Goal: Task Accomplishment & Management: Use online tool/utility

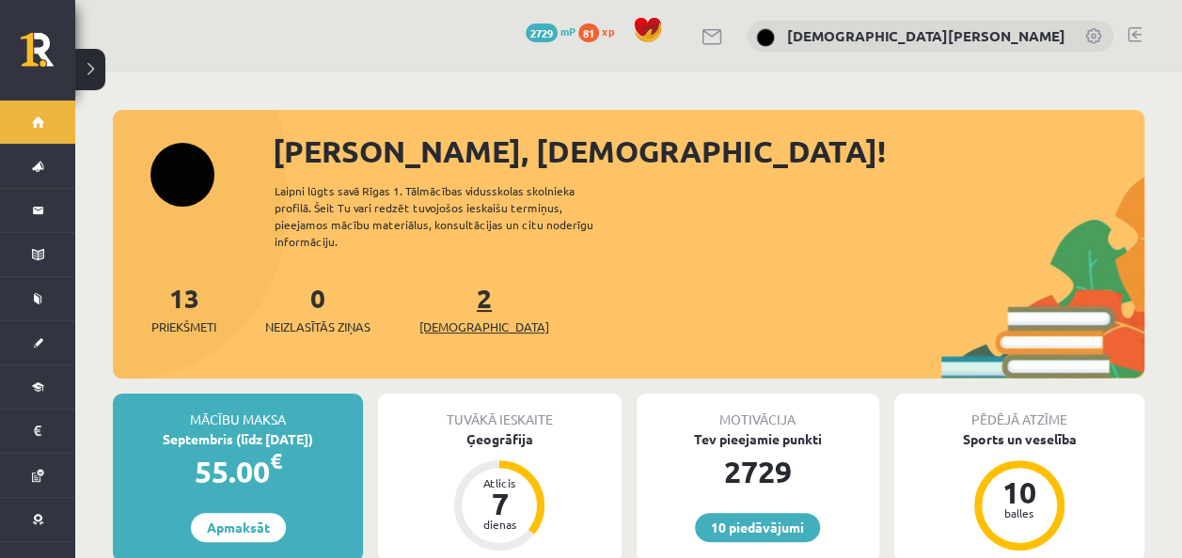
click at [450, 281] on link "2 Ieskaites" at bounding box center [484, 308] width 130 height 55
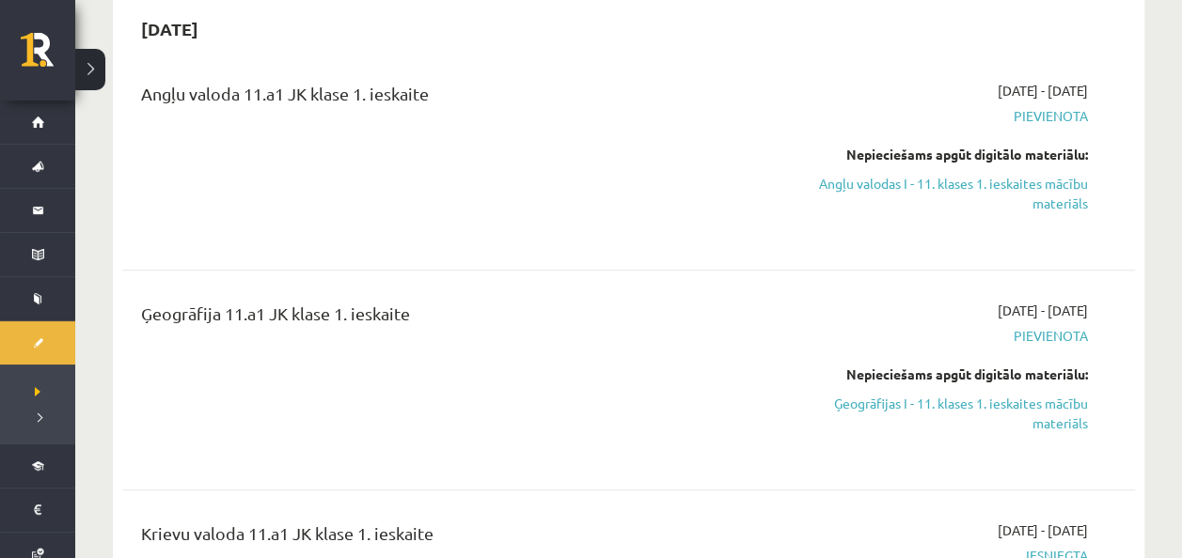
scroll to position [282, 0]
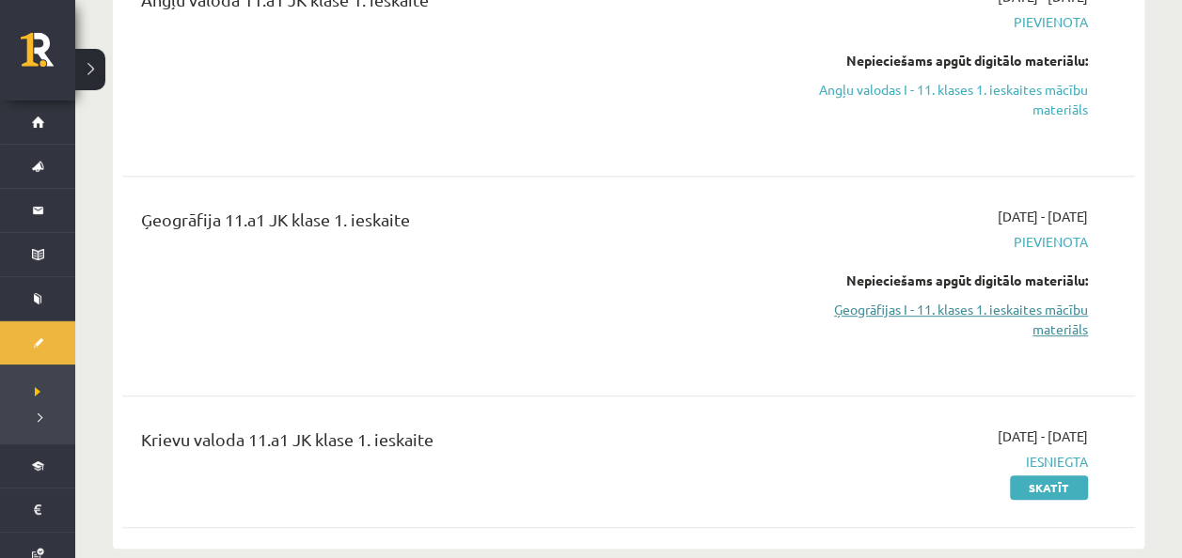
click at [1007, 301] on link "Ģeogrāfijas I - 11. klases 1. ieskaites mācību materiāls" at bounding box center [939, 319] width 297 height 39
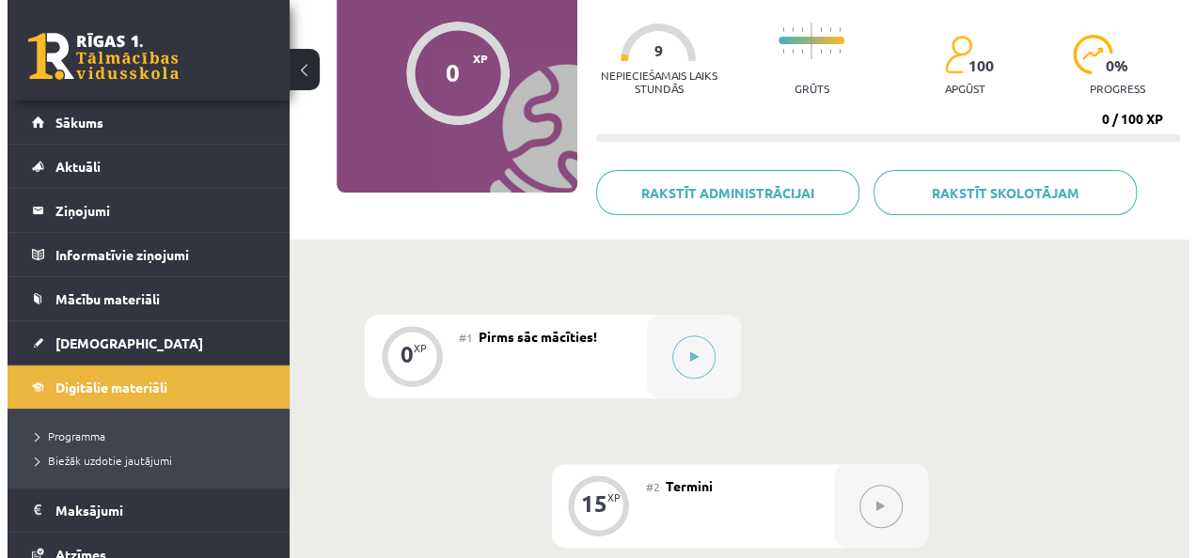
scroll to position [282, 0]
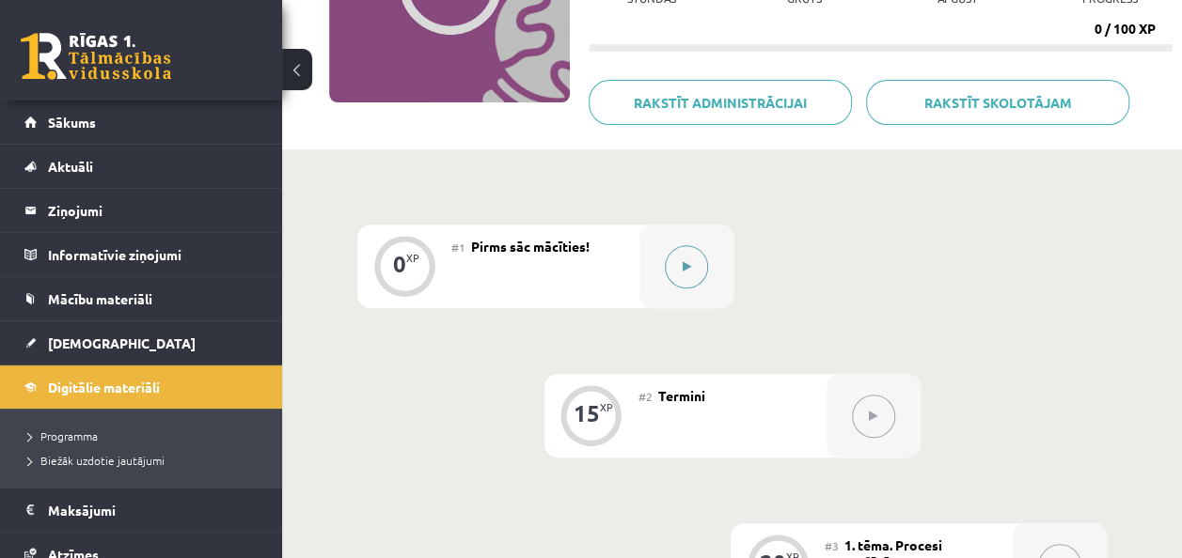
click at [675, 228] on div at bounding box center [686, 267] width 94 height 84
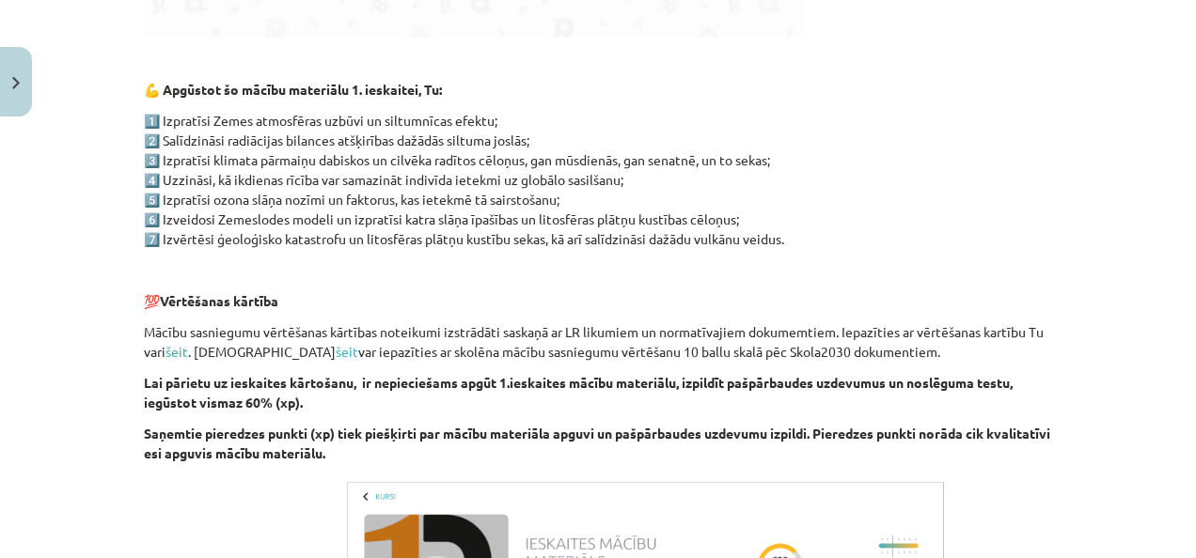
scroll to position [846, 0]
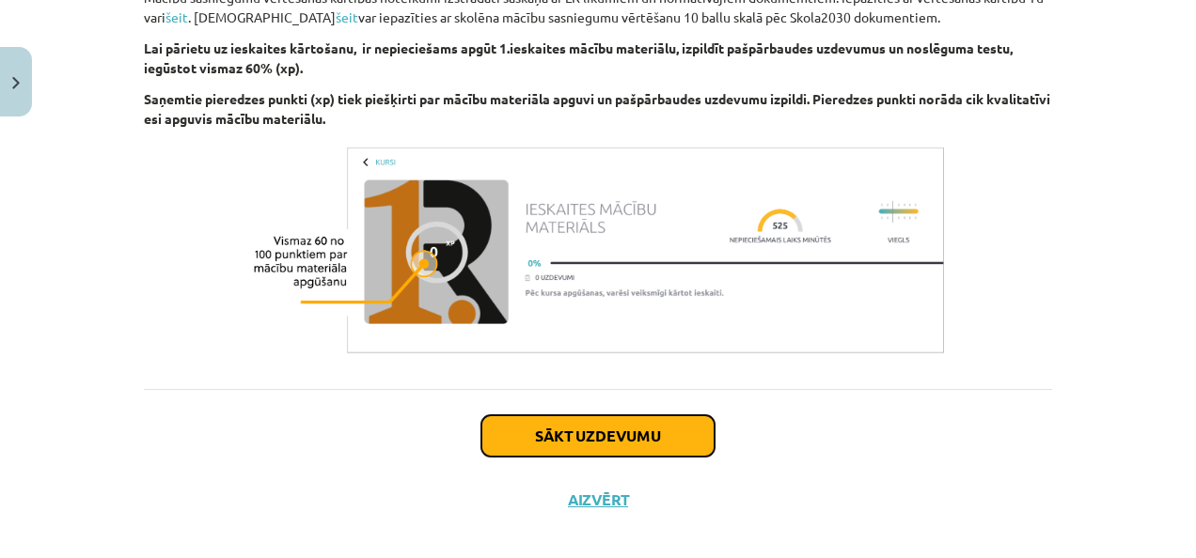
click at [587, 444] on button "Sākt uzdevumu" at bounding box center [597, 436] width 233 height 41
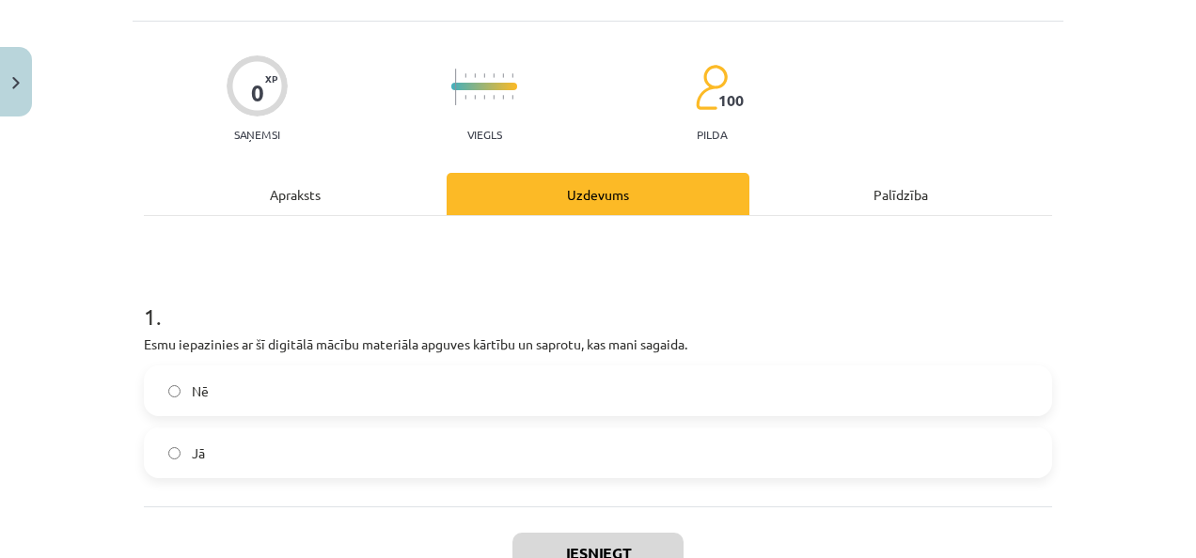
scroll to position [141, 0]
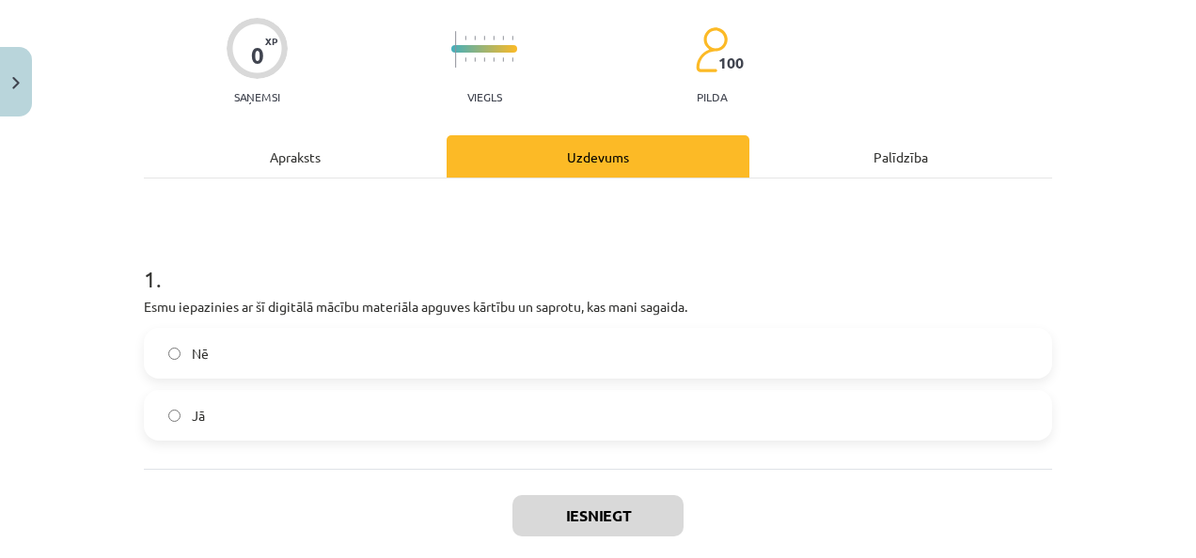
click at [626, 423] on label "Jā" at bounding box center [598, 415] width 904 height 47
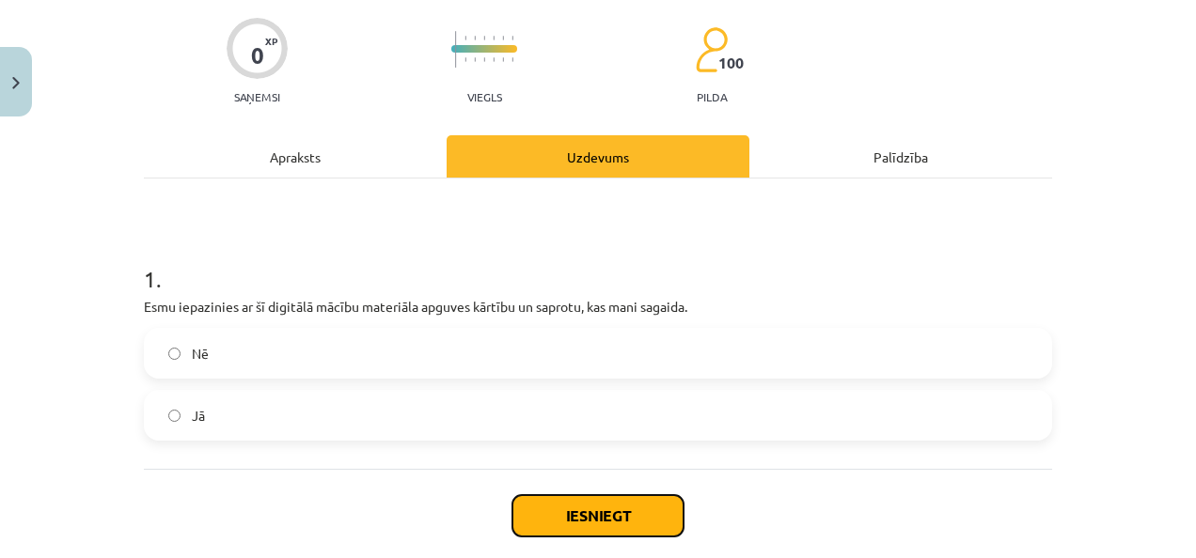
click at [602, 502] on button "Iesniegt" at bounding box center [597, 515] width 171 height 41
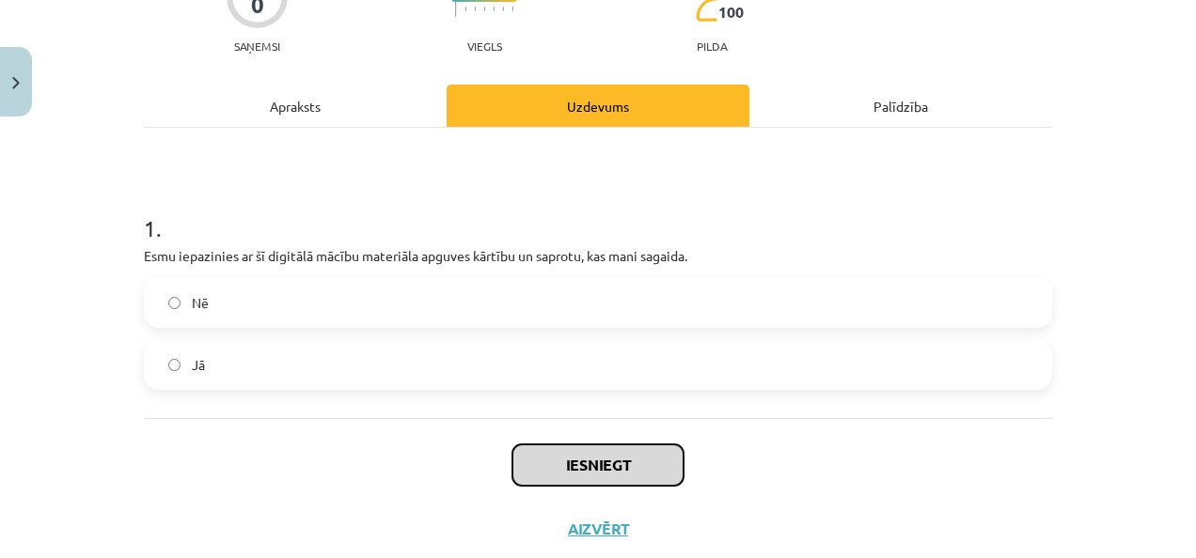
scroll to position [241, 0]
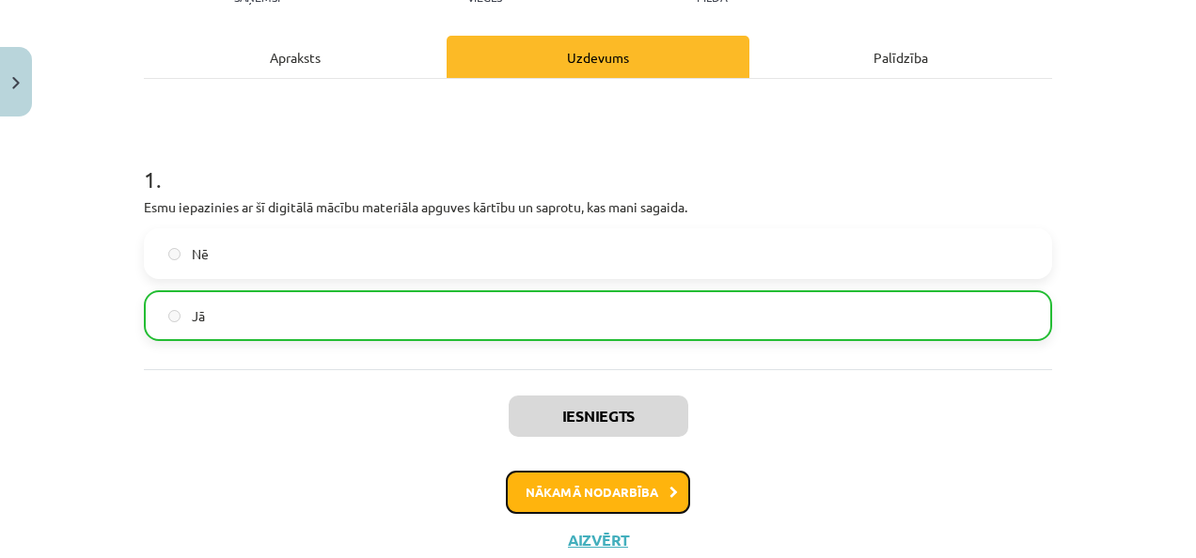
click at [619, 508] on button "Nākamā nodarbība" at bounding box center [598, 492] width 184 height 43
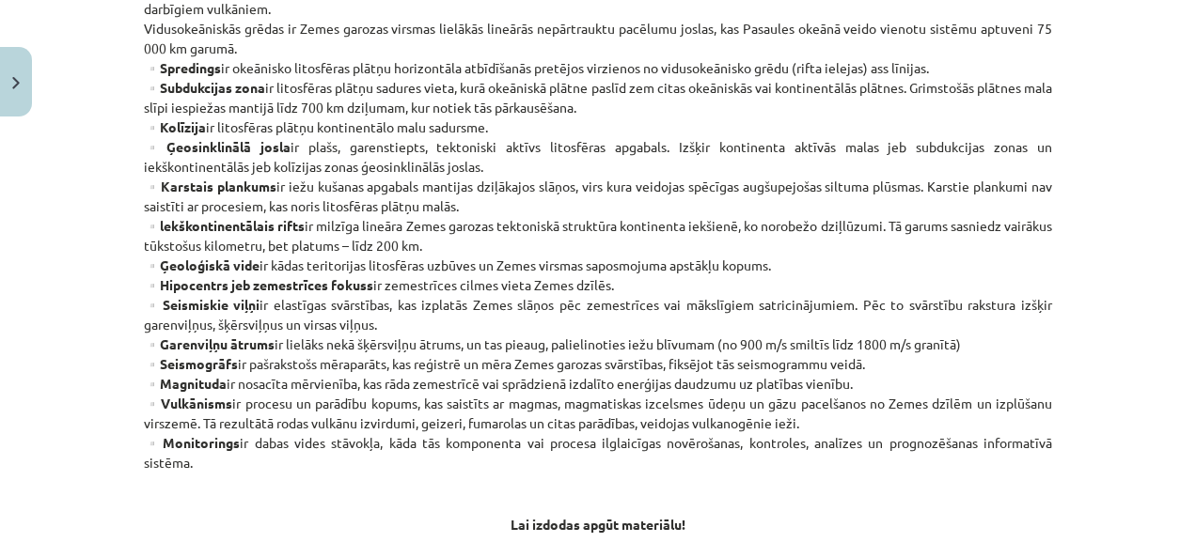
scroll to position [1016, 0]
